Goal: Communication & Community: Share content

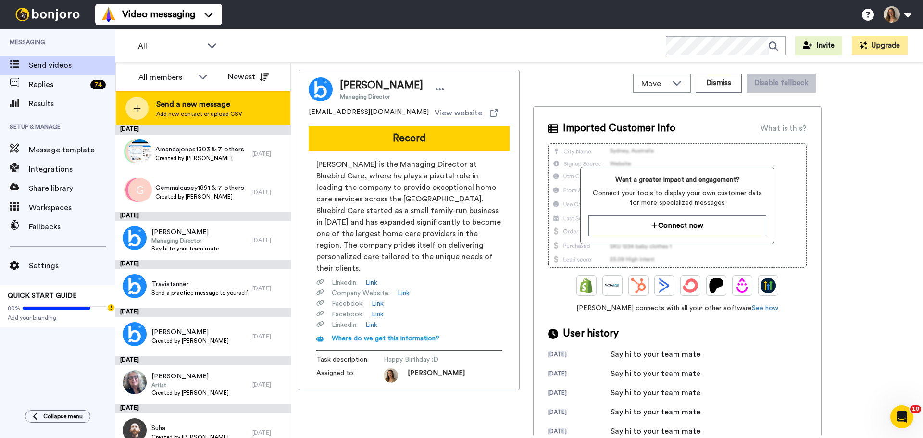
click at [220, 111] on span "Add new contact or upload CSV" at bounding box center [199, 114] width 86 height 8
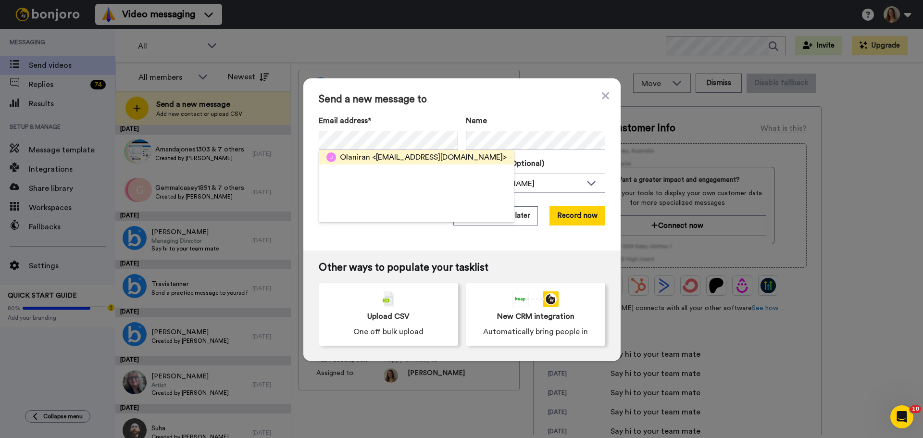
click at [372, 154] on span "<[EMAIL_ADDRESS][DOMAIN_NAME]>" at bounding box center [439, 157] width 135 height 12
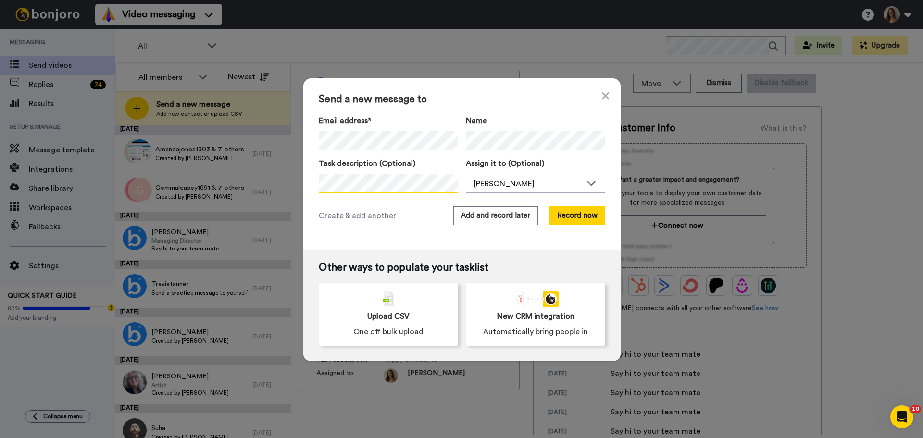
scroll to position [0, 19]
click at [503, 216] on button "Add and record later" at bounding box center [495, 215] width 85 height 19
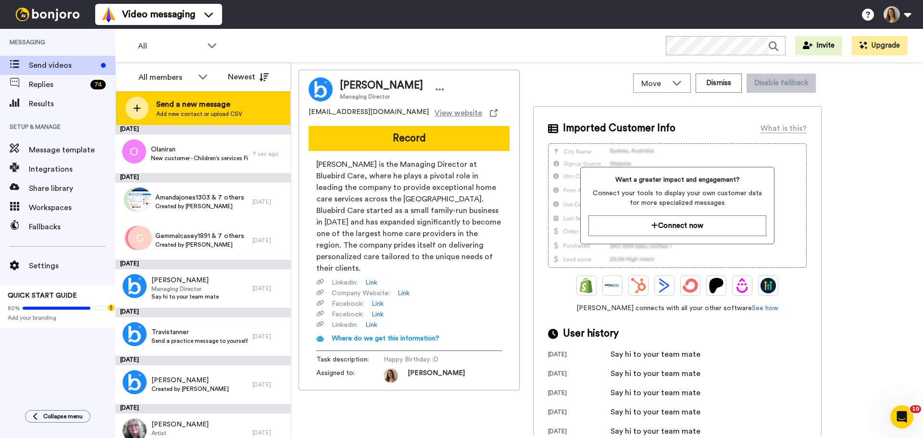
click at [212, 112] on span "Add new contact or upload CSV" at bounding box center [199, 114] width 86 height 8
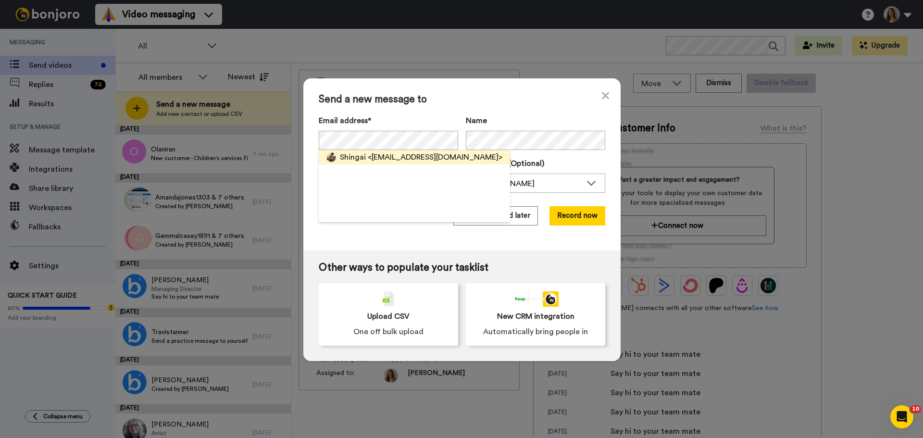
click at [383, 159] on span "<smarlonmunyorovi@gmail.com>" at bounding box center [435, 157] width 135 height 12
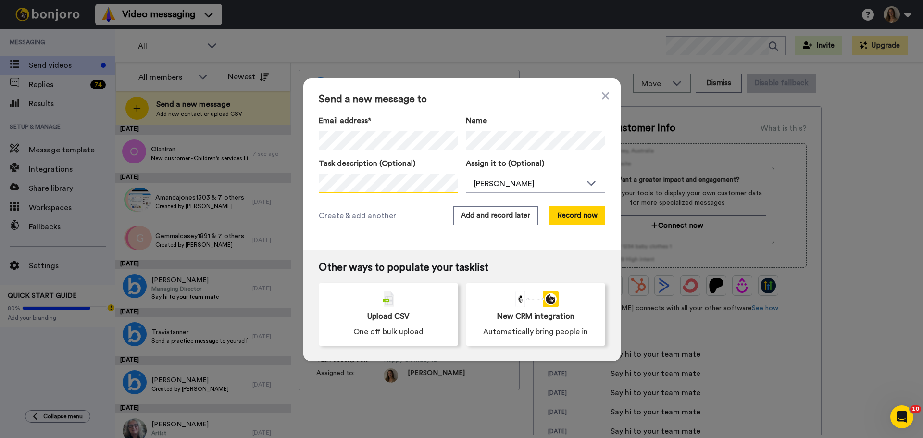
scroll to position [0, 6]
click at [509, 222] on button "Add and record later" at bounding box center [495, 215] width 85 height 19
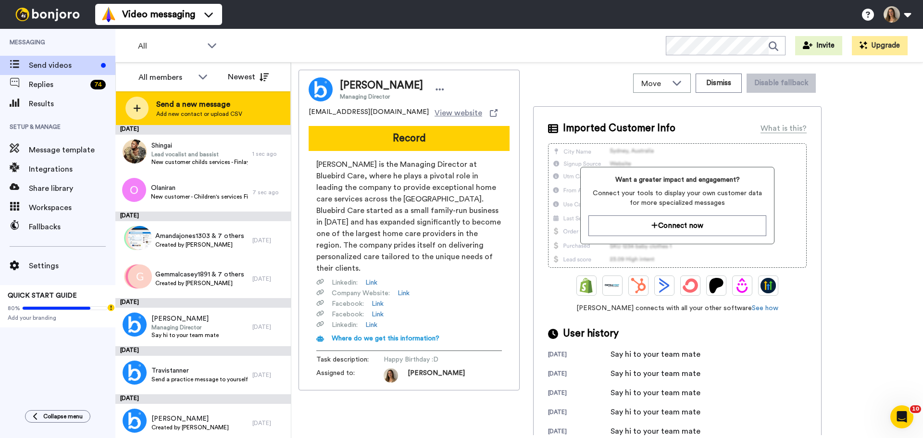
click at [195, 114] on span "Add new contact or upload CSV" at bounding box center [199, 114] width 86 height 8
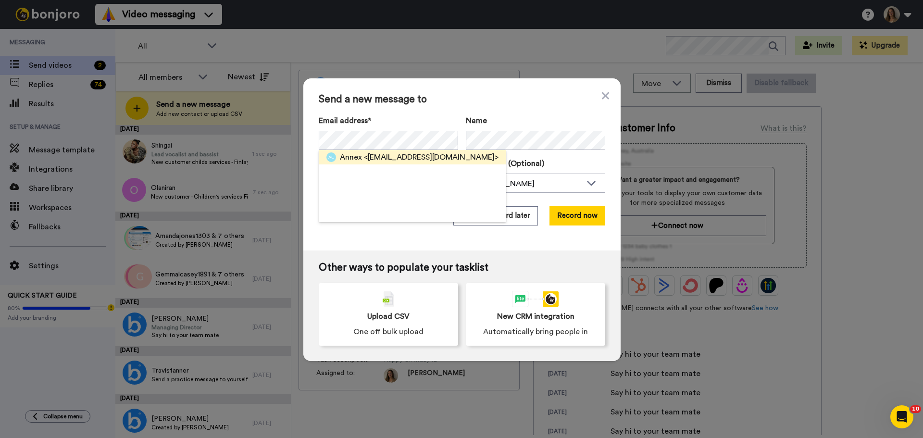
click at [388, 160] on span "<annexchristi6@gmail.com>" at bounding box center [431, 157] width 135 height 12
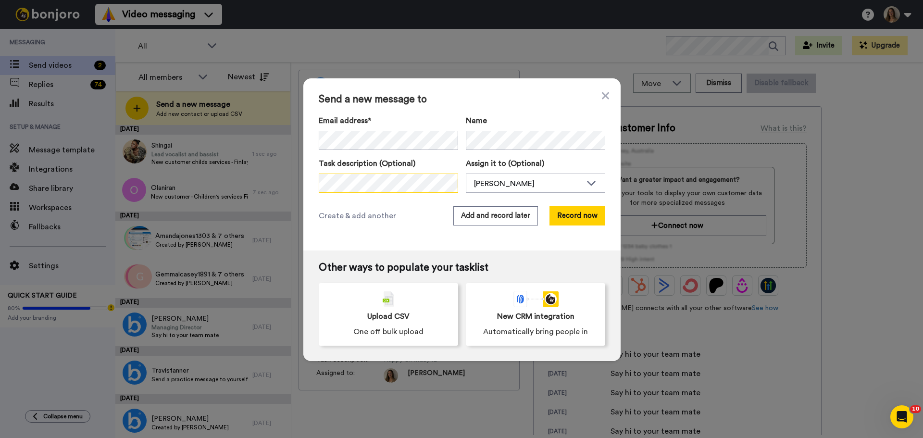
scroll to position [0, 19]
click at [476, 219] on button "Add and record later" at bounding box center [495, 215] width 85 height 19
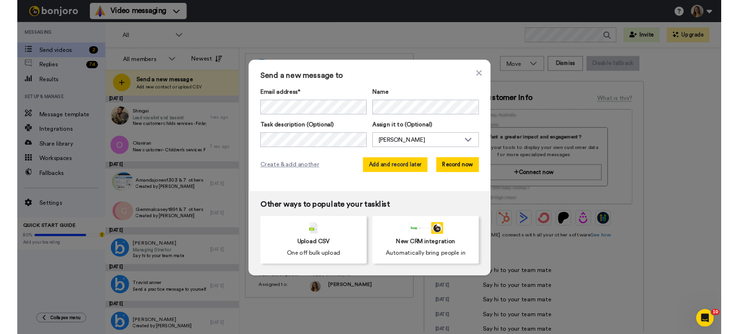
scroll to position [0, 0]
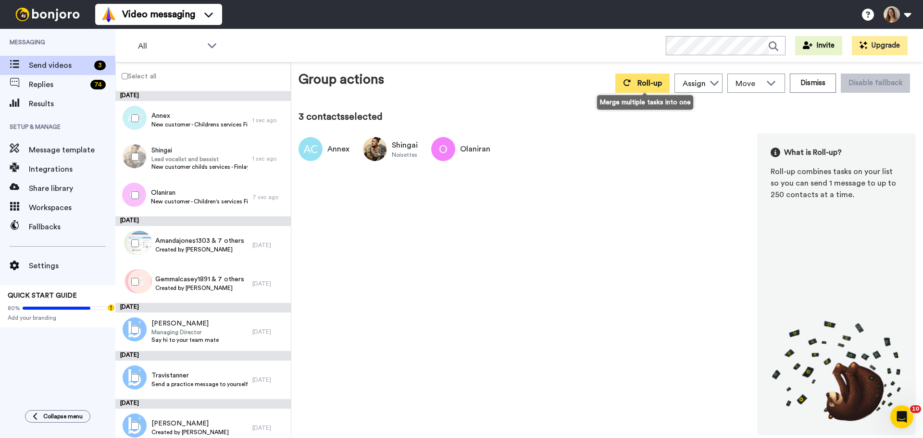
click at [642, 86] on span "Roll-up" at bounding box center [649, 83] width 25 height 8
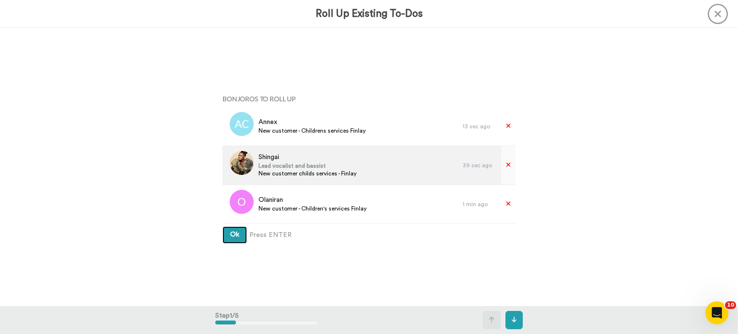
click at [222, 226] on button "Ok" at bounding box center [234, 234] width 25 height 17
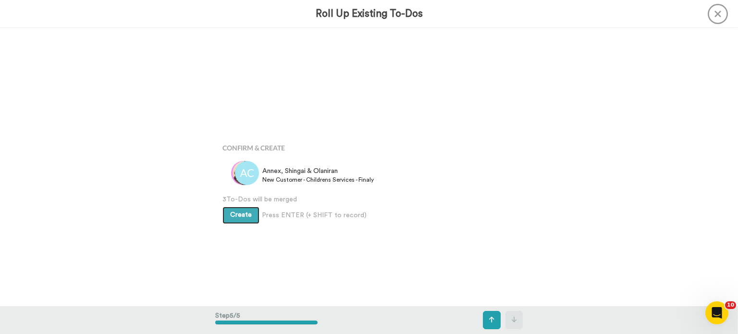
scroll to position [1112, 0]
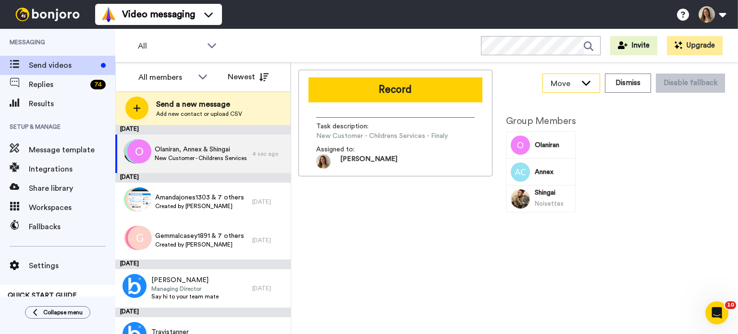
click at [577, 82] on span "Move" at bounding box center [564, 84] width 26 height 12
click at [481, 246] on div "Record Task description : New Customer - Childrens Services - Finaly Assigned t…" at bounding box center [395, 200] width 194 height 261
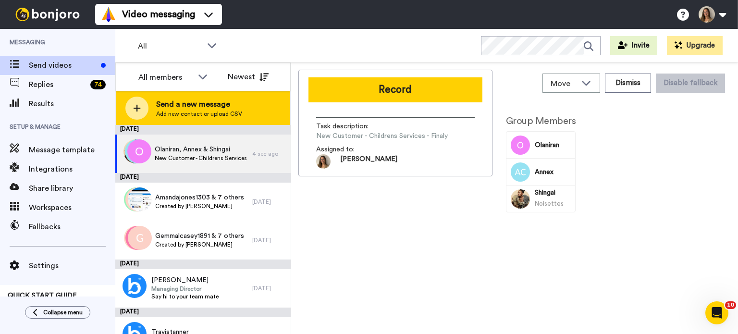
click at [201, 104] on span "Send a new message" at bounding box center [199, 105] width 86 height 12
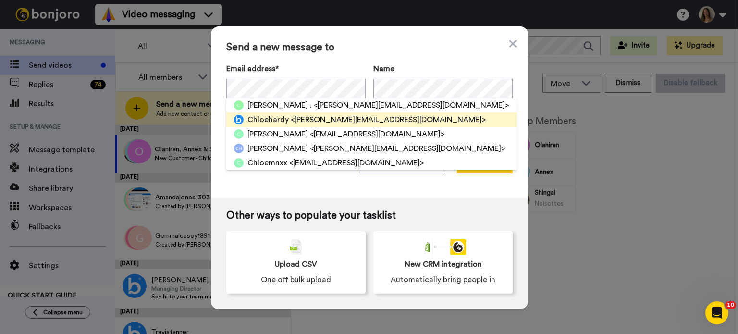
click at [291, 117] on span "<chloehardy@bluebirdcare.co.uk>" at bounding box center [388, 120] width 195 height 12
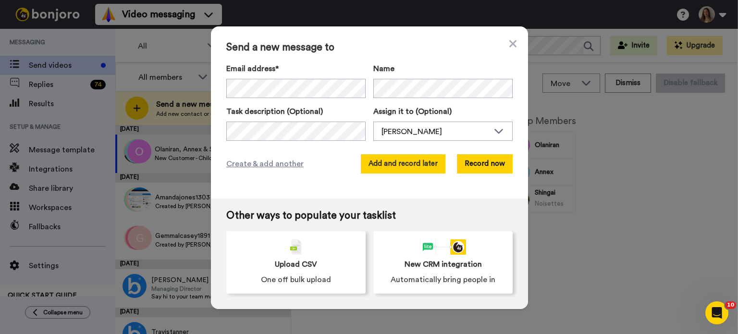
click at [417, 171] on button "Add and record later" at bounding box center [403, 163] width 85 height 19
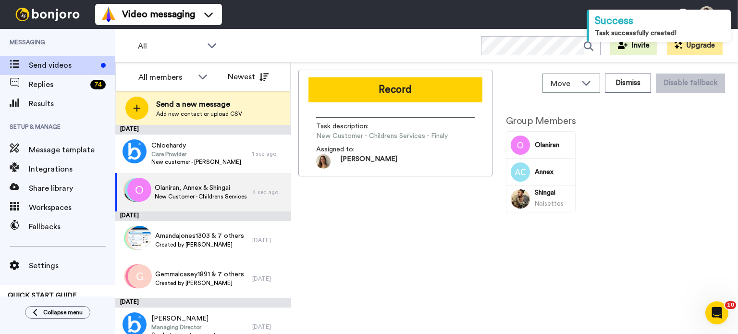
click at [221, 104] on span "Send a new message" at bounding box center [199, 105] width 86 height 12
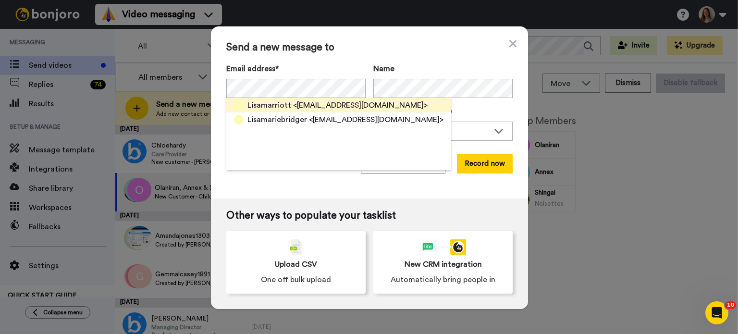
click at [349, 104] on span "<lisamarriott@bluebirdcare.co.uk>" at bounding box center [360, 105] width 135 height 12
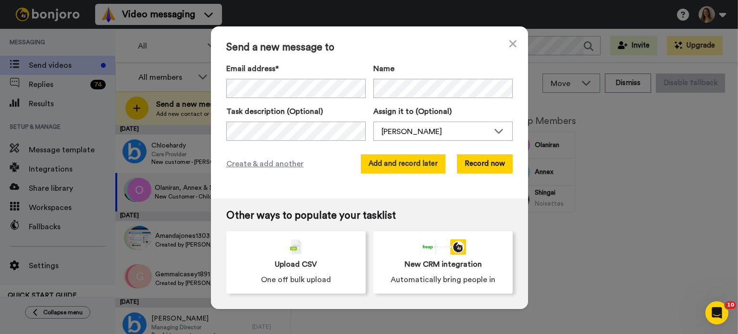
click at [396, 161] on button "Add and record later" at bounding box center [403, 163] width 85 height 19
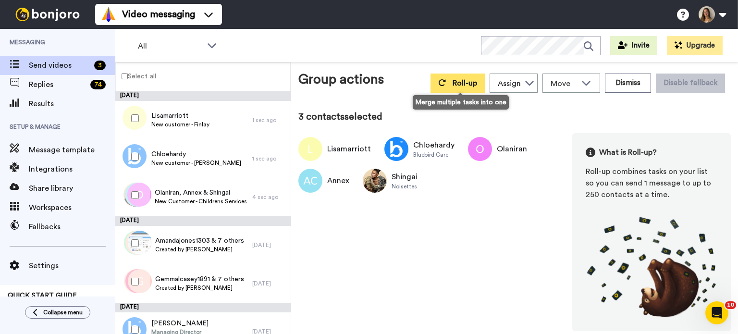
click at [458, 80] on span "Roll-up" at bounding box center [465, 83] width 25 height 8
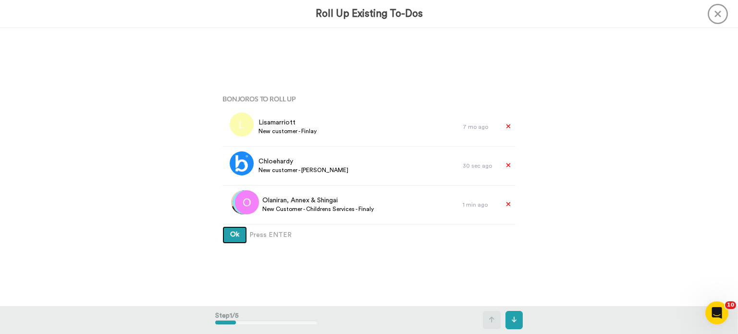
click at [222, 226] on button "Ok" at bounding box center [234, 234] width 25 height 17
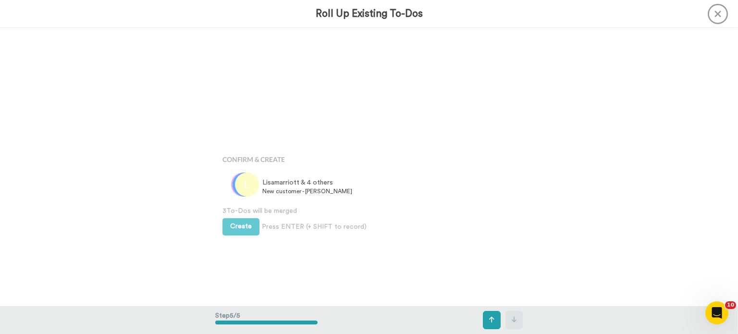
scroll to position [1112, 0]
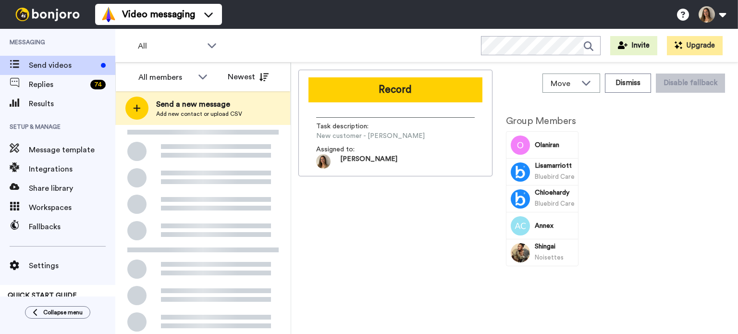
click at [198, 110] on span "Add new contact or upload CSV" at bounding box center [199, 114] width 86 height 8
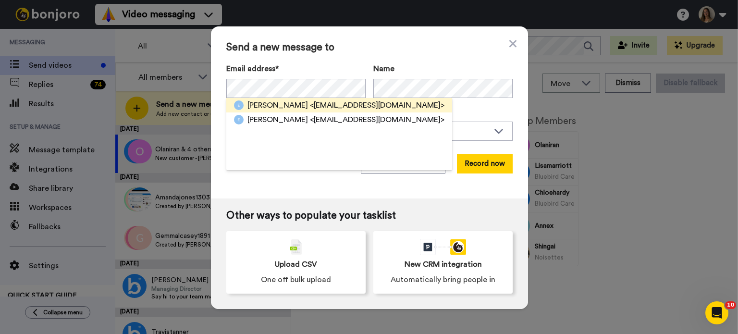
click at [343, 103] on span "<emmagregory@bluebirdcare.co.uk>" at bounding box center [377, 105] width 135 height 12
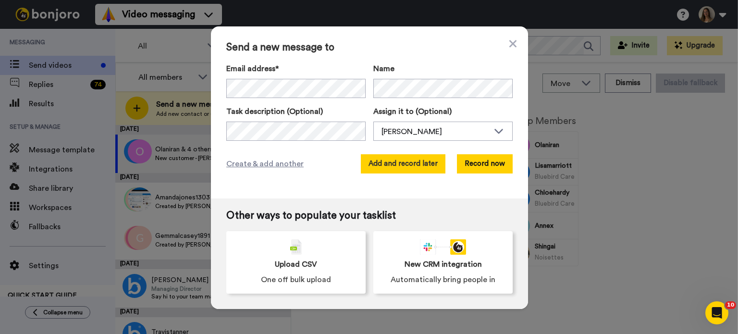
click at [404, 166] on button "Add and record later" at bounding box center [403, 163] width 85 height 19
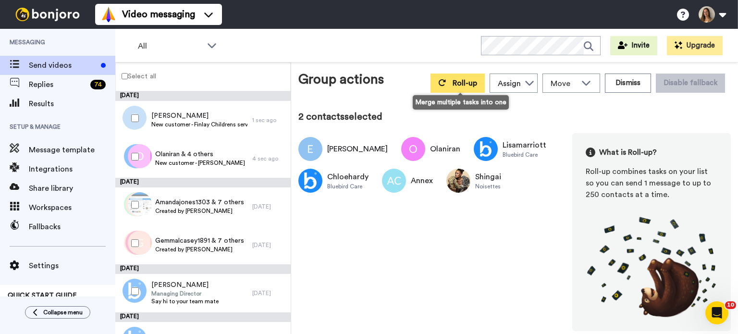
click at [473, 81] on span "Roll-up" at bounding box center [465, 83] width 25 height 8
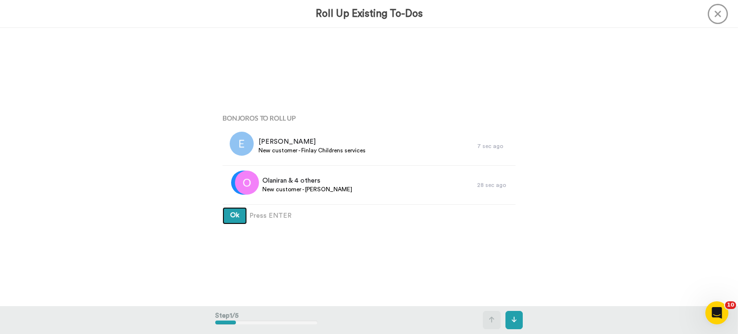
click at [222, 207] on button "Ok" at bounding box center [234, 215] width 25 height 17
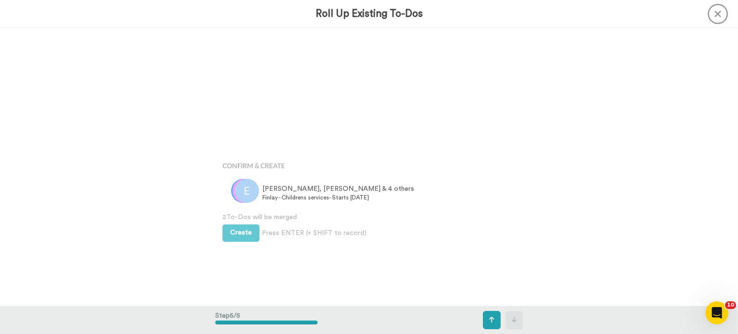
scroll to position [1112, 0]
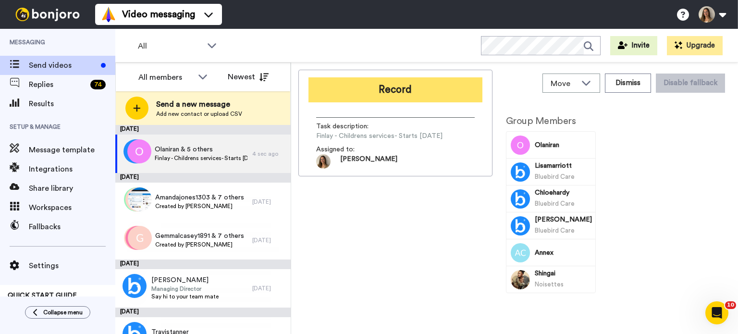
click at [394, 88] on button "Record" at bounding box center [395, 89] width 174 height 25
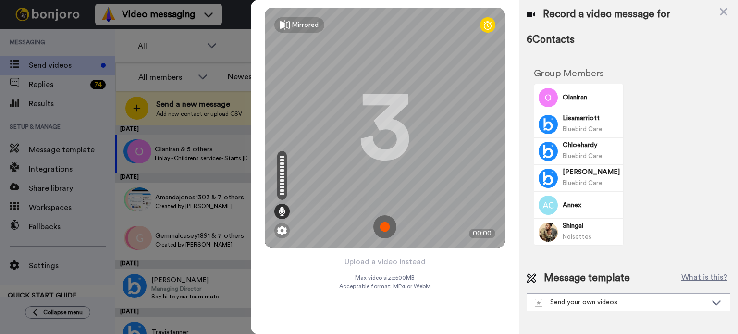
click at [385, 228] on img at bounding box center [384, 226] width 23 height 23
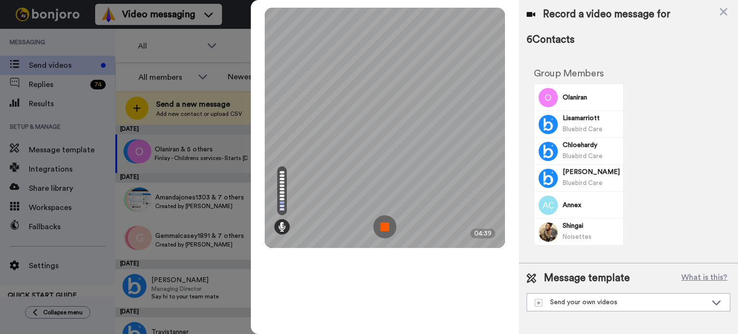
click at [386, 223] on img at bounding box center [384, 226] width 23 height 23
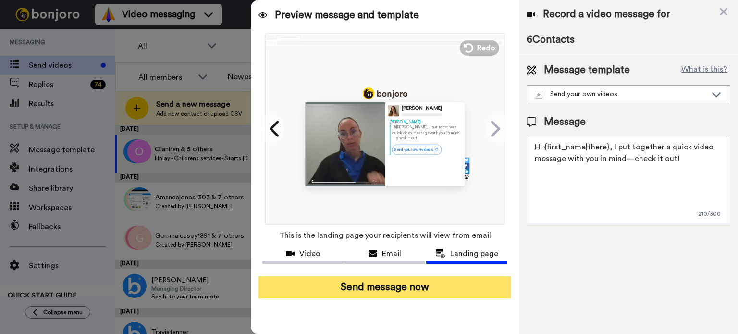
click at [407, 294] on button "Send message now" at bounding box center [385, 287] width 253 height 22
